Goal: Information Seeking & Learning: Check status

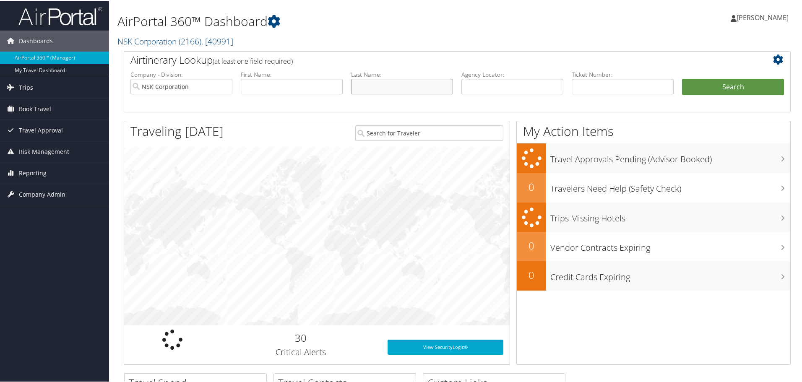
click at [396, 91] on input "text" at bounding box center [402, 86] width 102 height 16
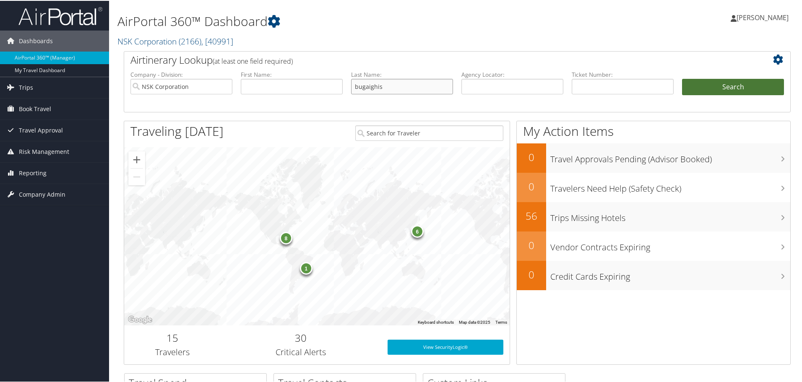
type input "bugaighis"
click at [723, 86] on button "Search" at bounding box center [733, 86] width 102 height 17
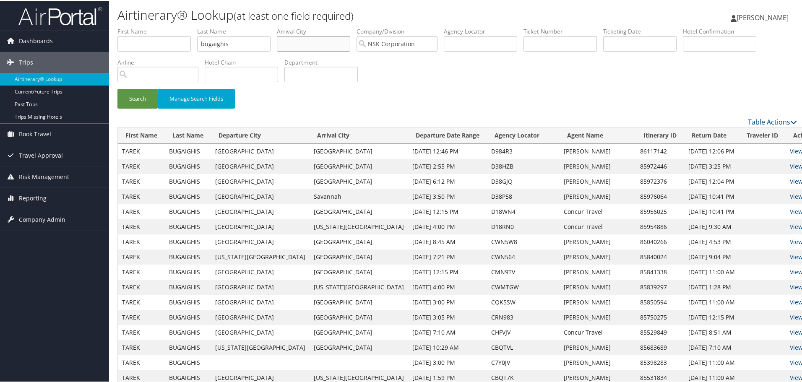
click at [306, 45] on input "text" at bounding box center [313, 43] width 73 height 16
type input "peru"
click at [141, 97] on button "Search" at bounding box center [137, 98] width 40 height 20
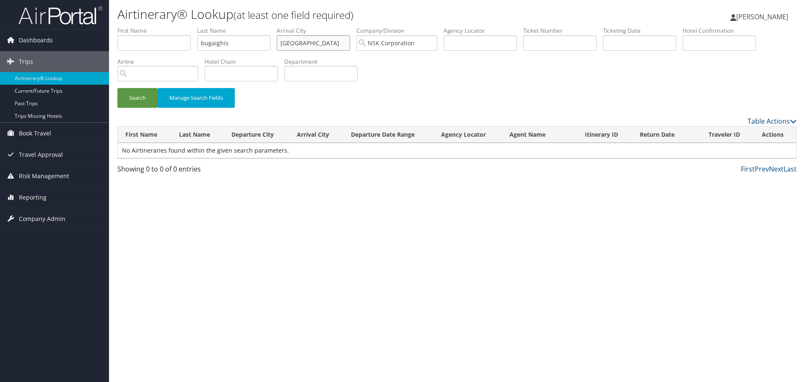
drag, startPoint x: 307, startPoint y: 42, endPoint x: 236, endPoint y: 37, distance: 71.5
click at [236, 26] on ul "First Name Last Name bugaighis Departure City Arrival City peru Company/Divisio…" at bounding box center [457, 26] width 680 height 0
click at [222, 50] on input "bugaighis" at bounding box center [233, 43] width 73 height 16
drag, startPoint x: 219, startPoint y: 43, endPoint x: 187, endPoint y: 38, distance: 31.9
click at [187, 26] on ul "First Name Last Name bugaighis Departure City Arrival City Company/Division NSK…" at bounding box center [457, 26] width 680 height 0
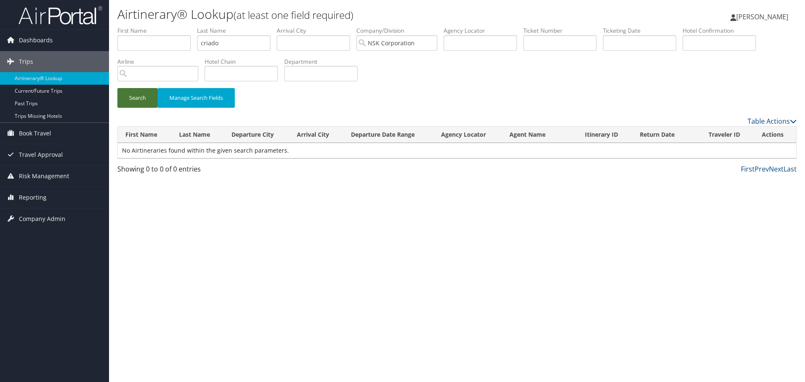
click at [138, 100] on button "Search" at bounding box center [137, 98] width 40 height 20
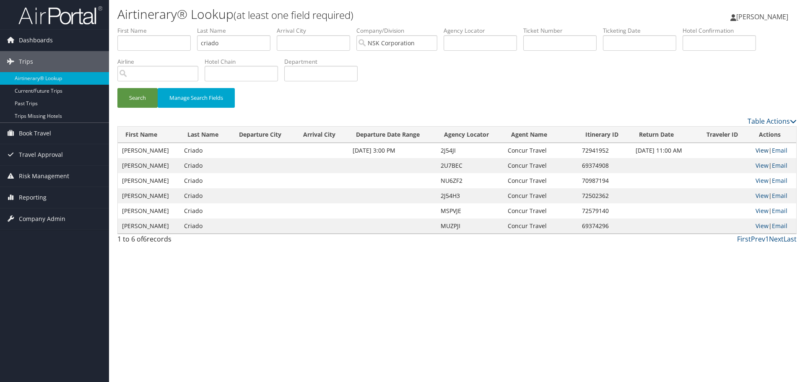
click at [760, 150] on link "View" at bounding box center [762, 150] width 13 height 8
drag, startPoint x: 240, startPoint y: 44, endPoint x: 145, endPoint y: 34, distance: 95.7
click at [145, 26] on ul "First Name Last Name criado Departure City Arrival City Company/Division NSK Co…" at bounding box center [457, 26] width 680 height 0
click at [117, 88] on button "Search" at bounding box center [137, 98] width 40 height 20
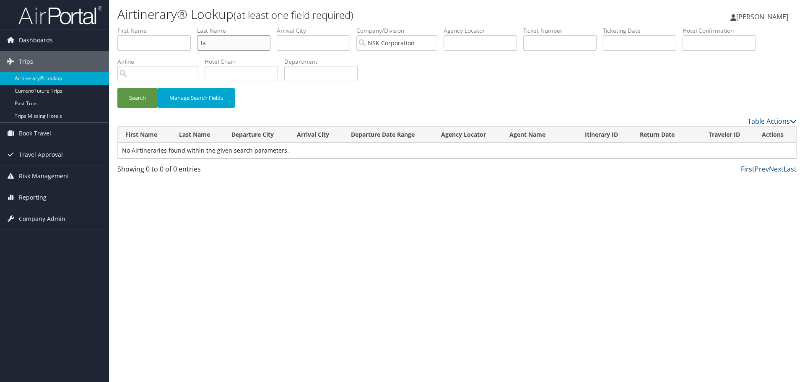
type input "l"
click at [147, 41] on input "text" at bounding box center [153, 43] width 73 height 16
type input "lizardo"
click at [134, 99] on button "Search" at bounding box center [137, 98] width 40 height 20
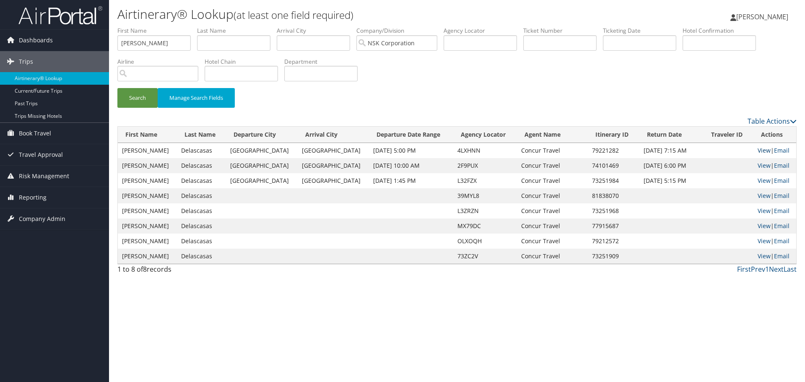
click at [760, 151] on link "View" at bounding box center [764, 150] width 13 height 8
drag, startPoint x: 170, startPoint y: 43, endPoint x: 37, endPoint y: 32, distance: 133.4
click at [37, 32] on div "Dashboards AirPortal 360™ (Manager) My Travel Dashboard Trips Airtinerary® Look…" at bounding box center [402, 191] width 805 height 382
click at [238, 42] on input "text" at bounding box center [233, 43] width 73 height 16
type input "barksdale"
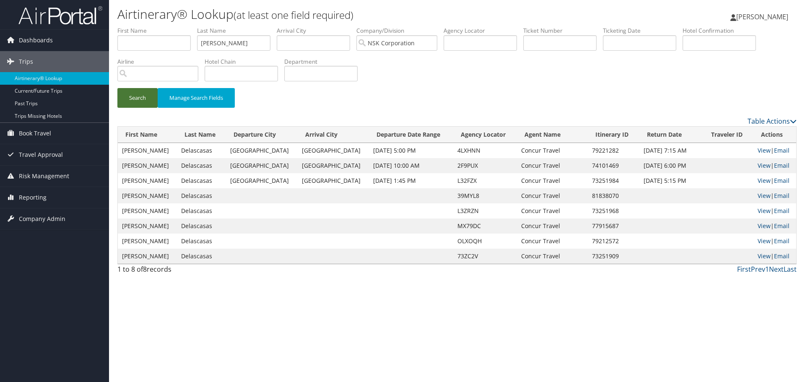
click at [141, 99] on button "Search" at bounding box center [137, 98] width 40 height 20
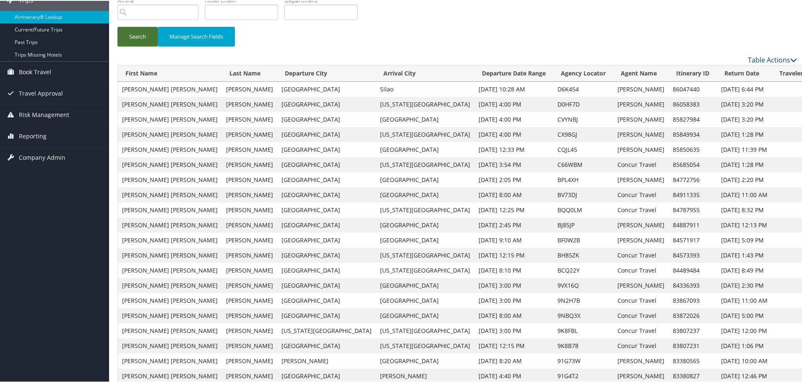
scroll to position [84, 0]
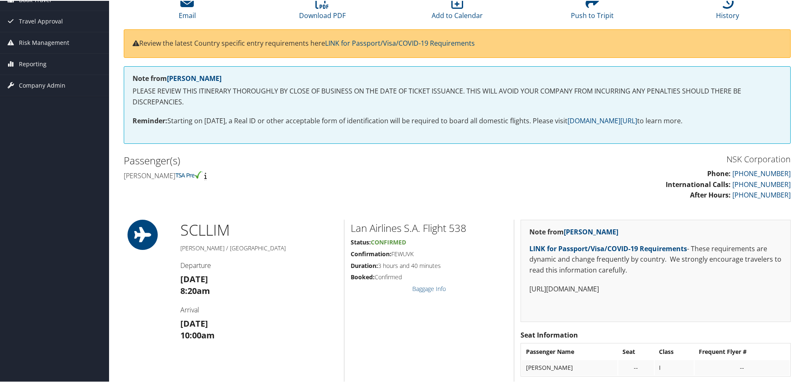
scroll to position [126, 0]
